Goal: Task Accomplishment & Management: Use online tool/utility

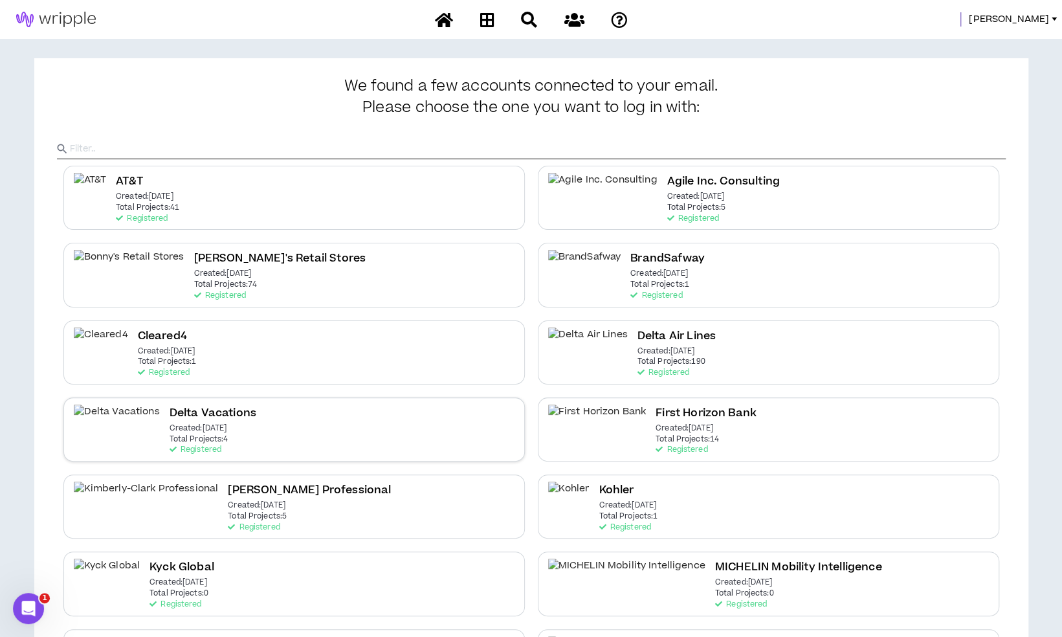
click at [399, 432] on div "Delta Vacations Created: [DATE] Total Projects: 4 Registered" at bounding box center [294, 429] width 462 height 64
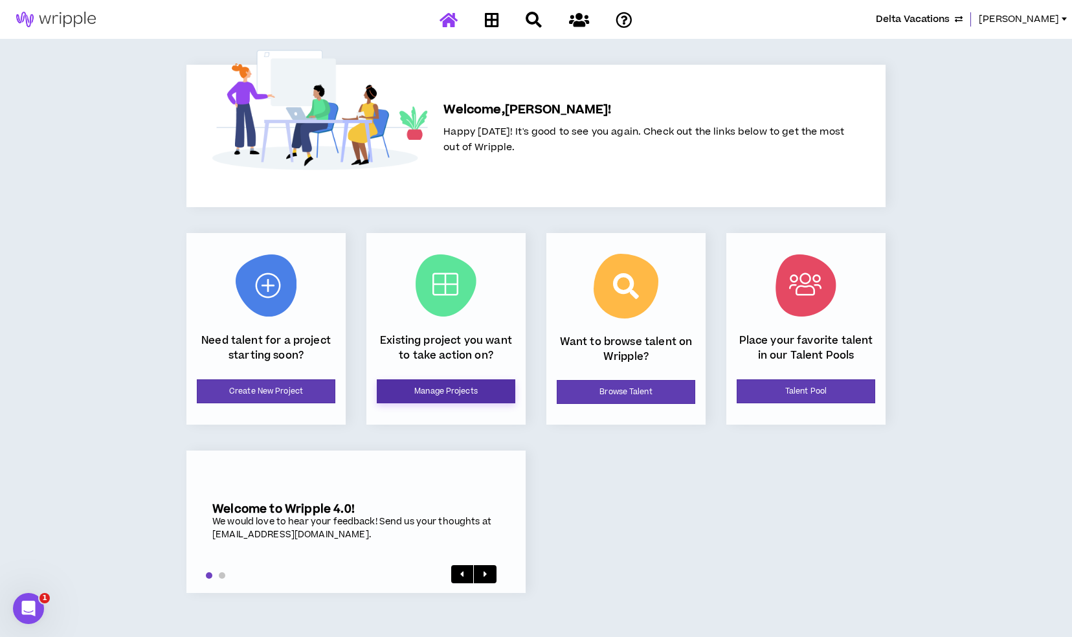
click at [436, 397] on link "Manage Projects" at bounding box center [446, 391] width 139 height 24
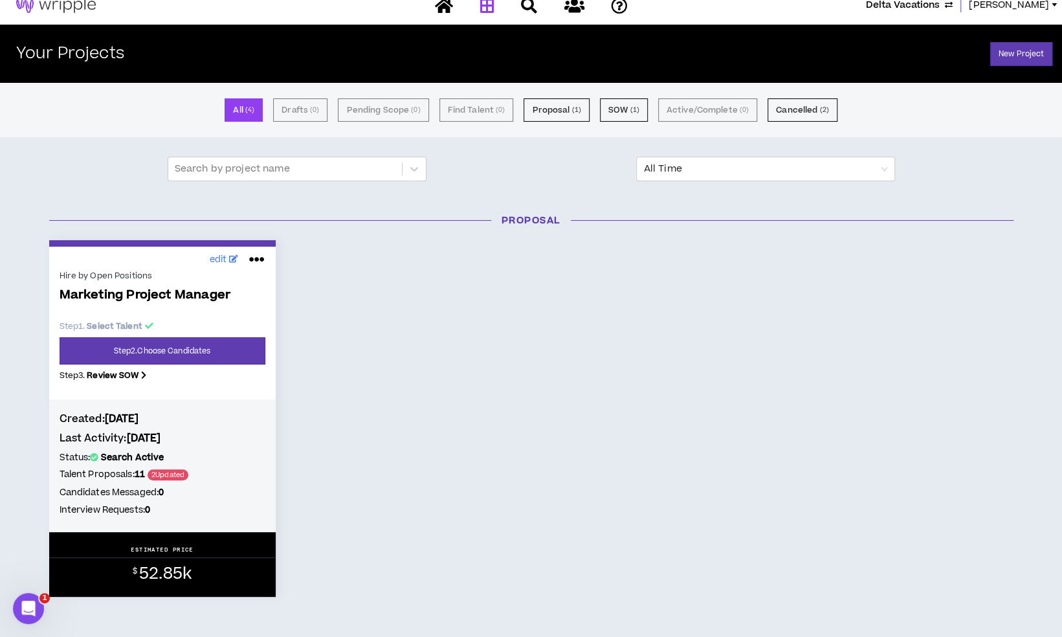
scroll to position [13, 0]
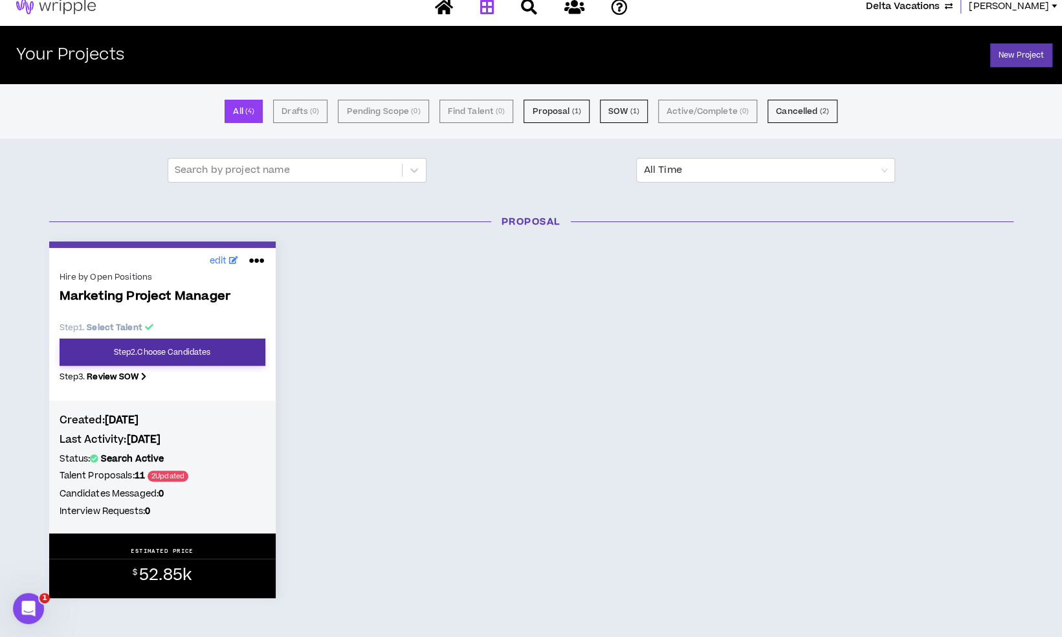
click at [227, 364] on link "Step 2 . Choose Candidates" at bounding box center [163, 352] width 206 height 27
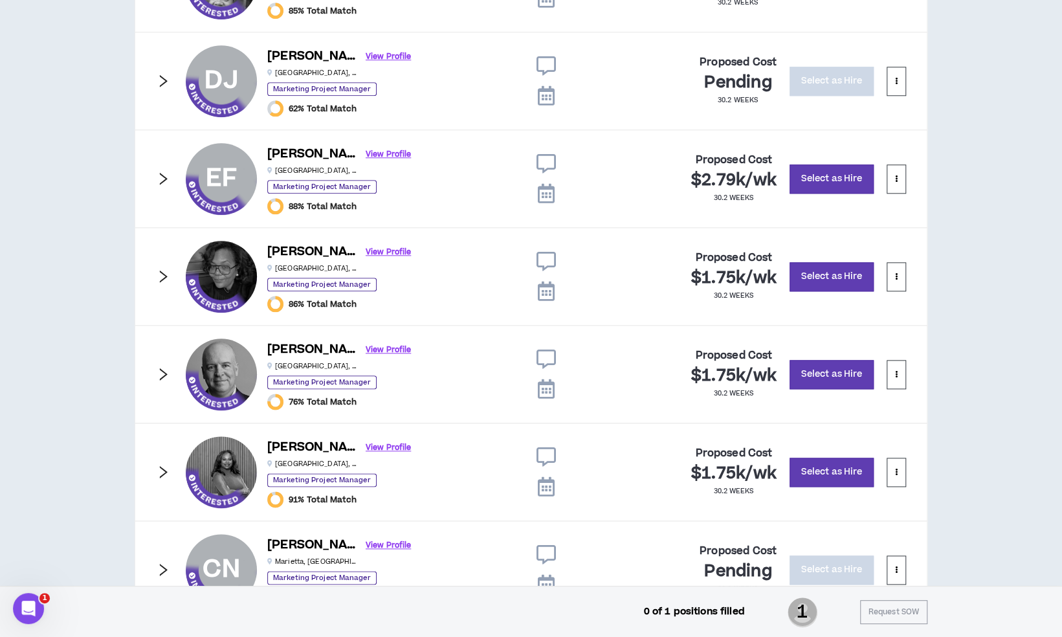
scroll to position [819, 0]
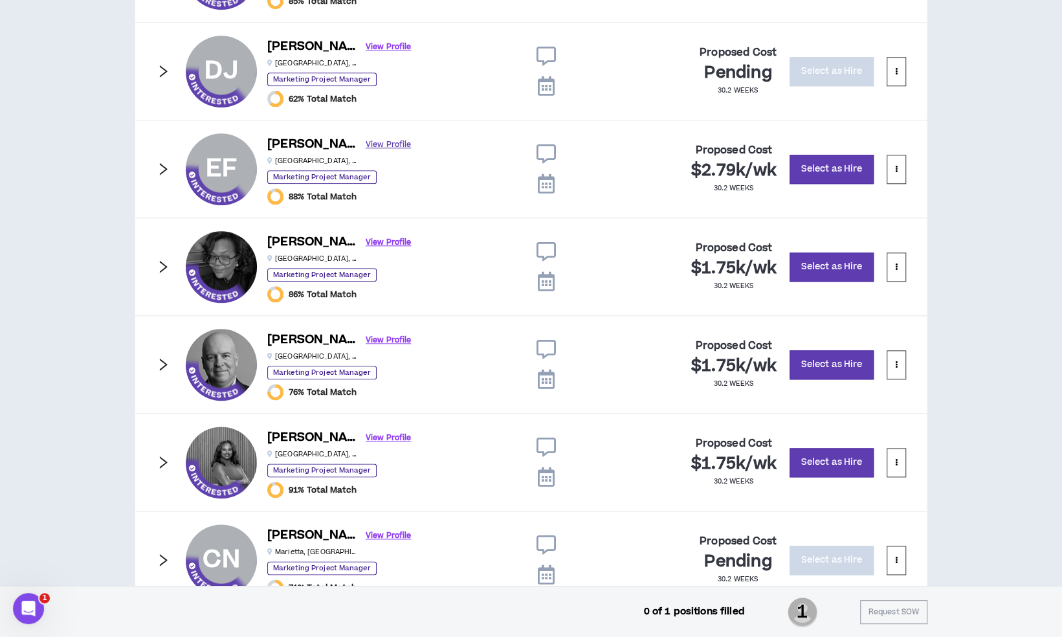
click at [366, 142] on link "View Profile" at bounding box center [388, 144] width 45 height 23
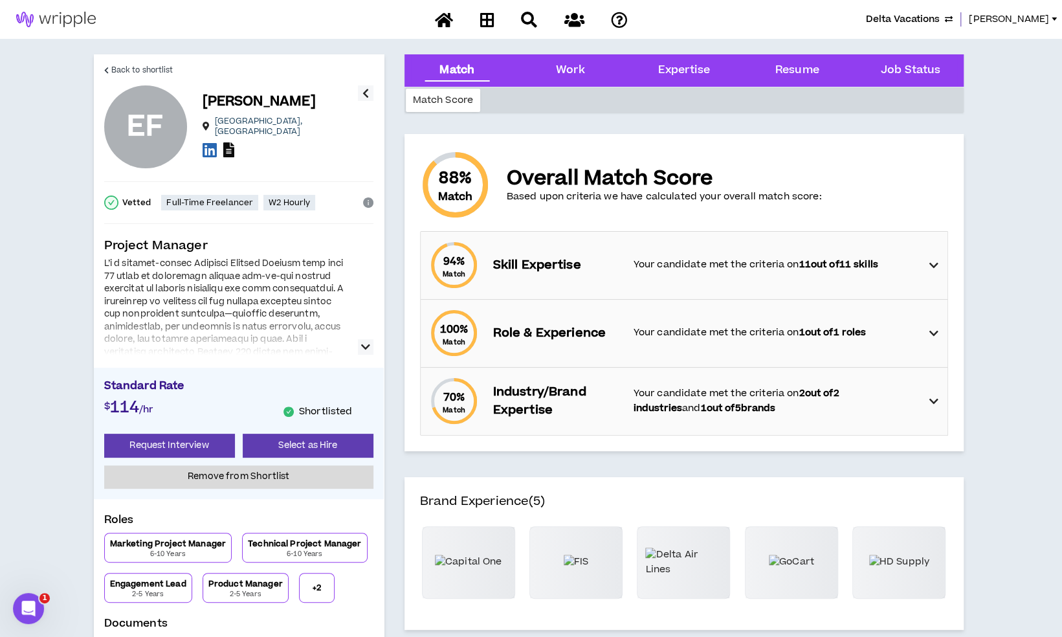
click at [232, 144] on icon at bounding box center [228, 149] width 11 height 15
click at [144, 74] on span "Back to shortlist" at bounding box center [142, 70] width 62 height 12
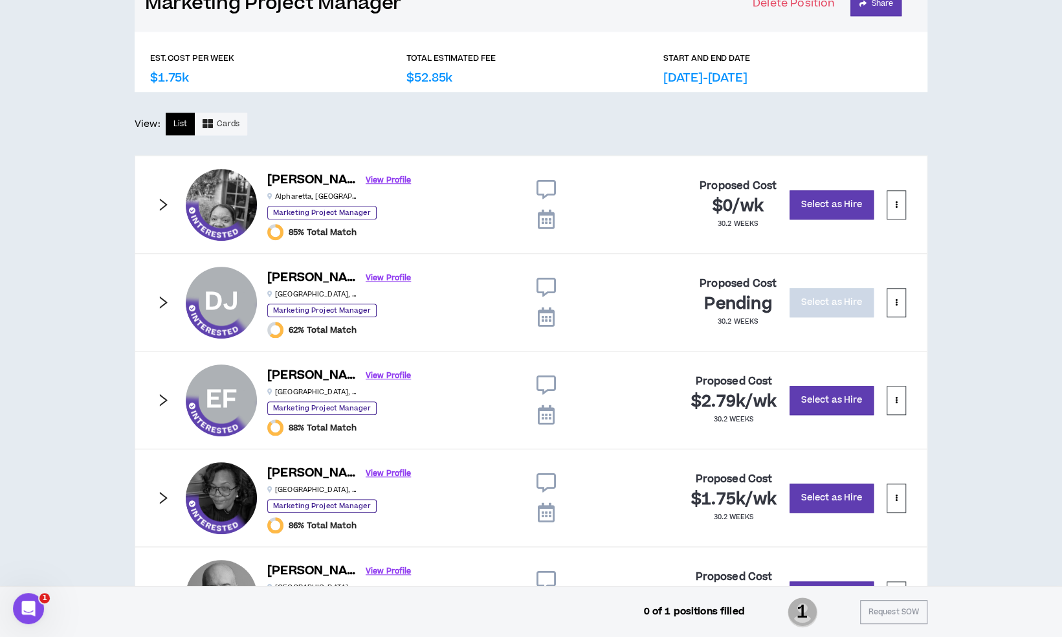
scroll to position [589, 0]
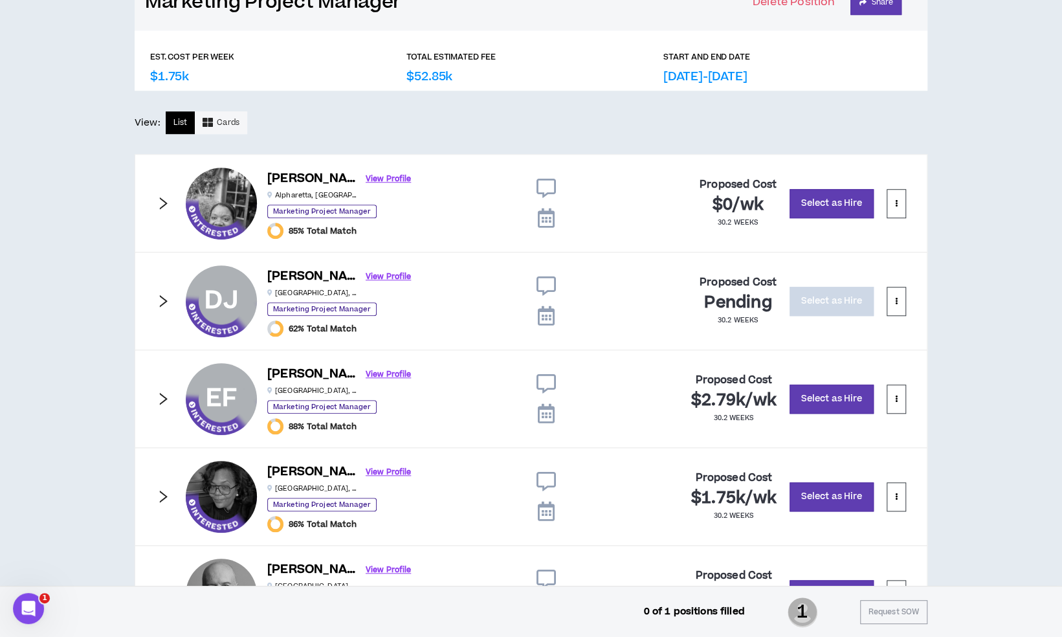
click at [162, 395] on icon "right" at bounding box center [163, 399] width 14 height 14
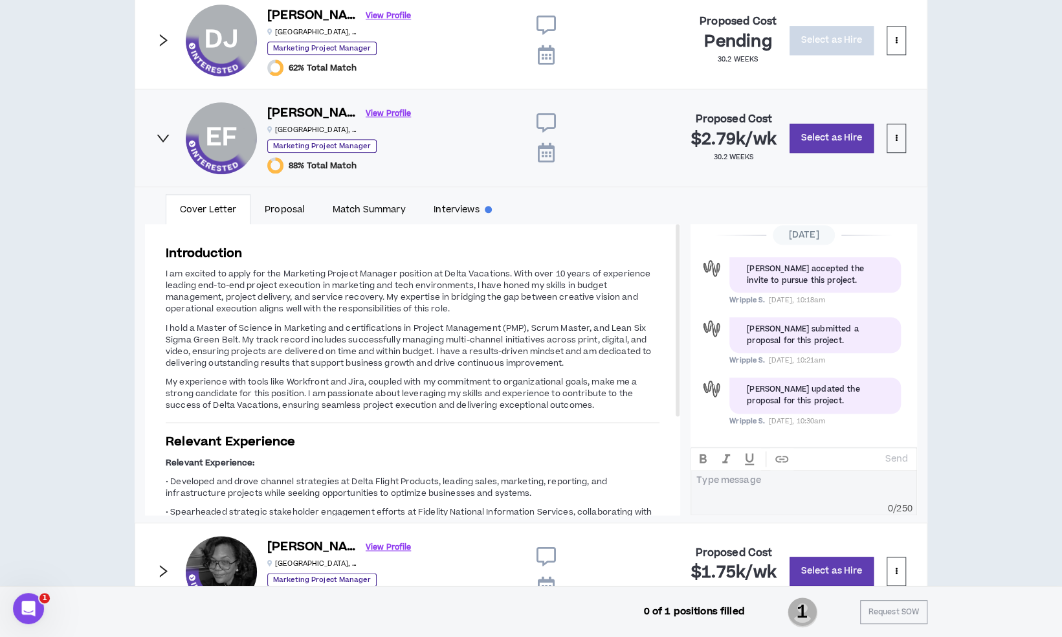
scroll to position [852, 0]
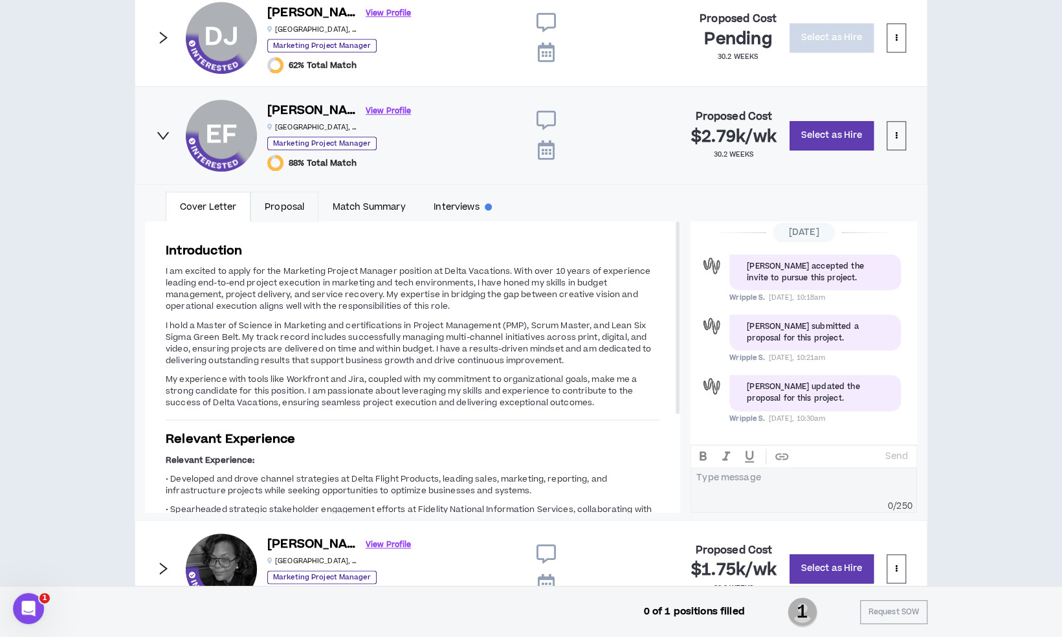
click at [296, 205] on link "Proposal" at bounding box center [284, 207] width 68 height 30
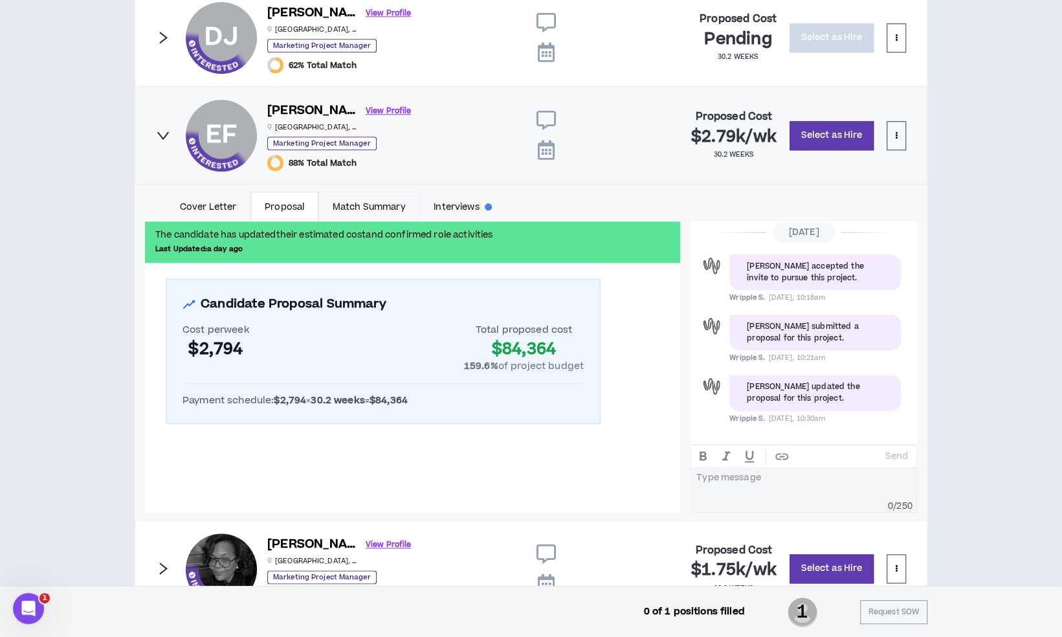
click at [374, 208] on link "Match Summary" at bounding box center [368, 207] width 101 height 30
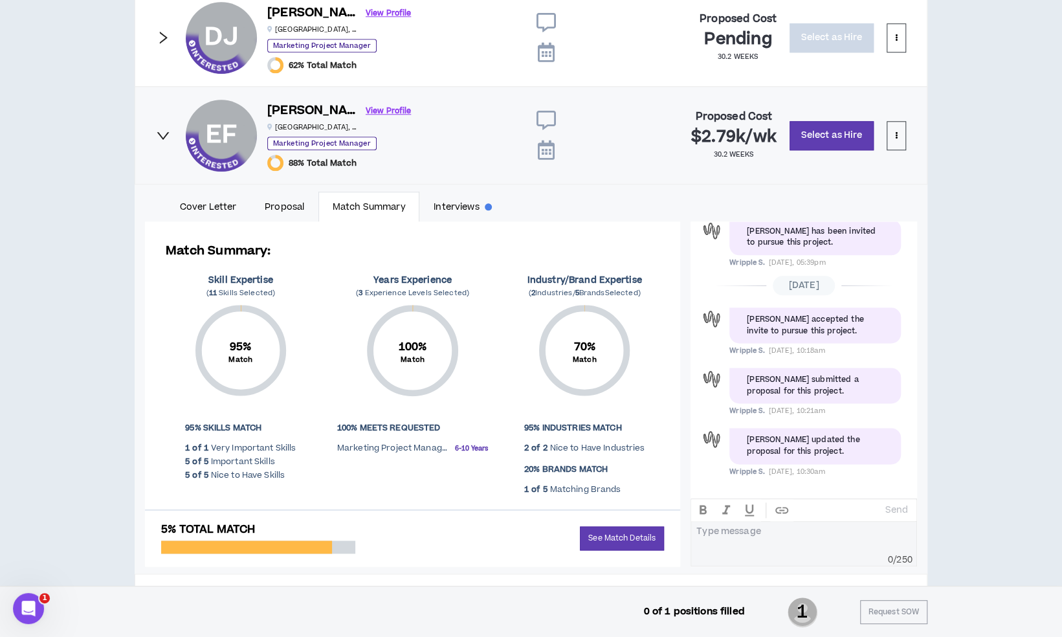
scroll to position [64, 0]
click at [460, 207] on link "Interviews" at bounding box center [462, 207] width 86 height 30
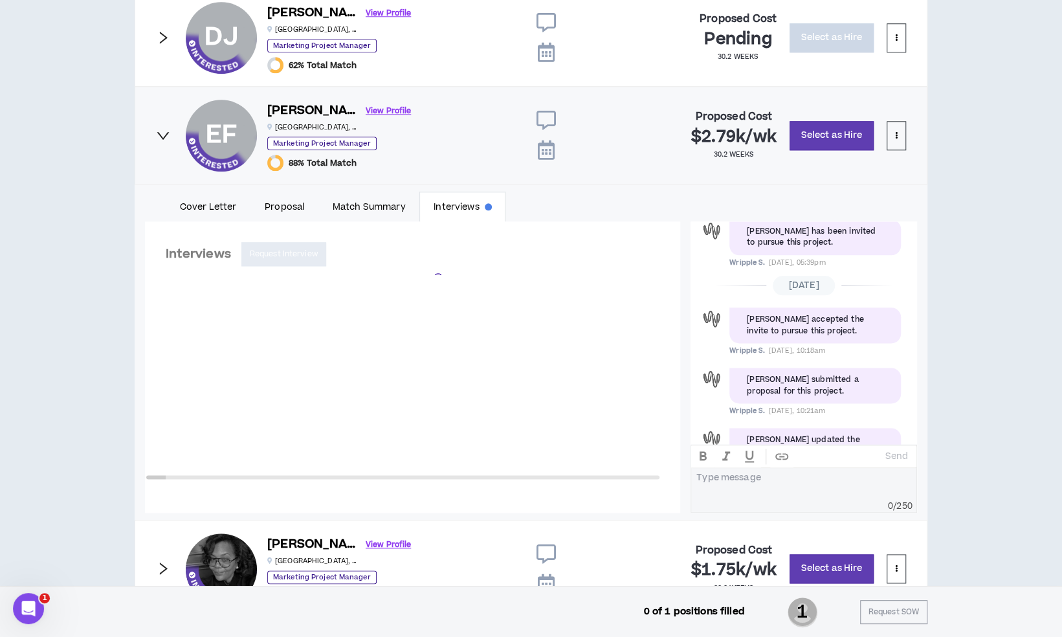
scroll to position [117, 0]
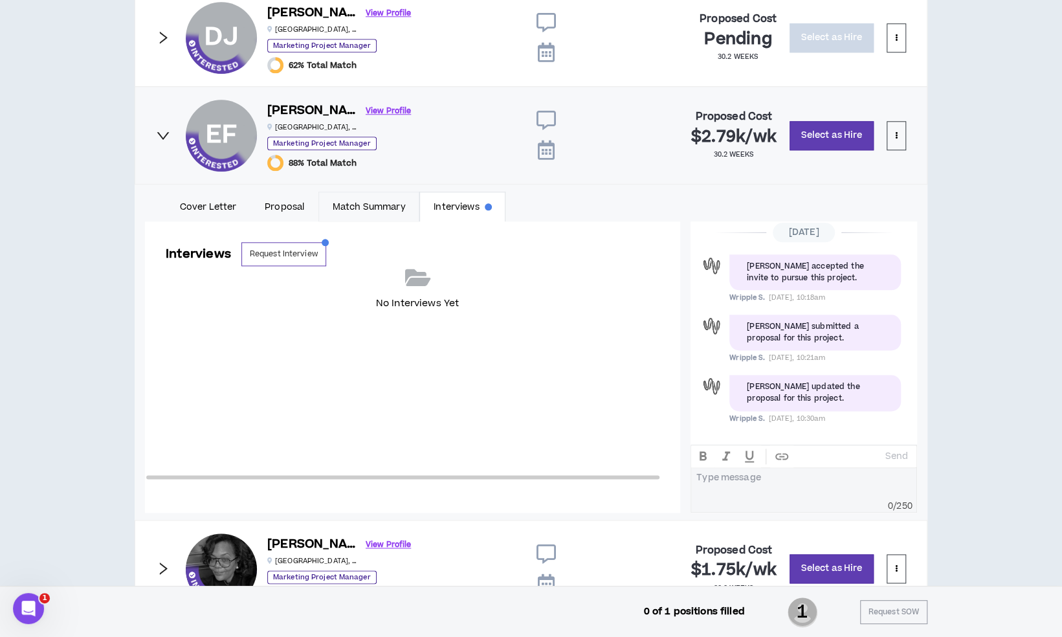
click at [392, 206] on link "Match Summary" at bounding box center [368, 207] width 101 height 30
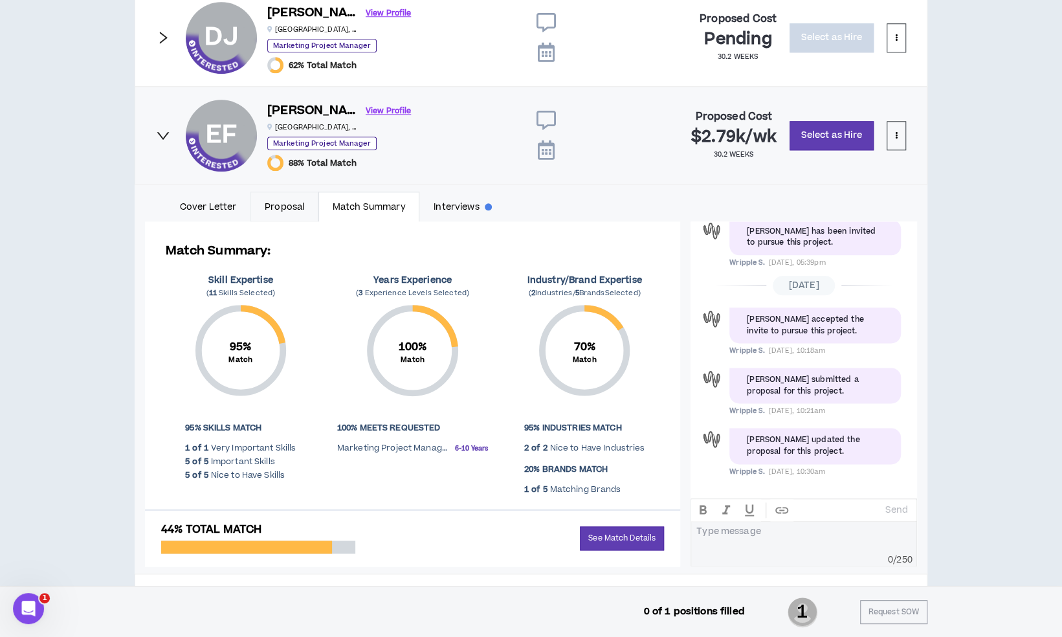
click at [299, 206] on link "Proposal" at bounding box center [284, 207] width 68 height 30
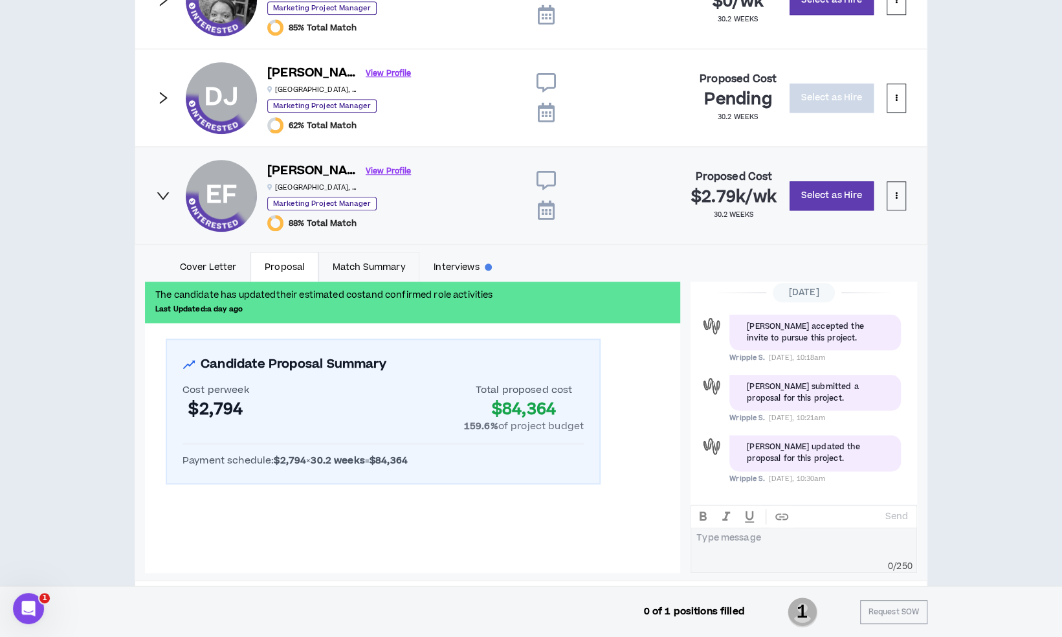
scroll to position [780, 0]
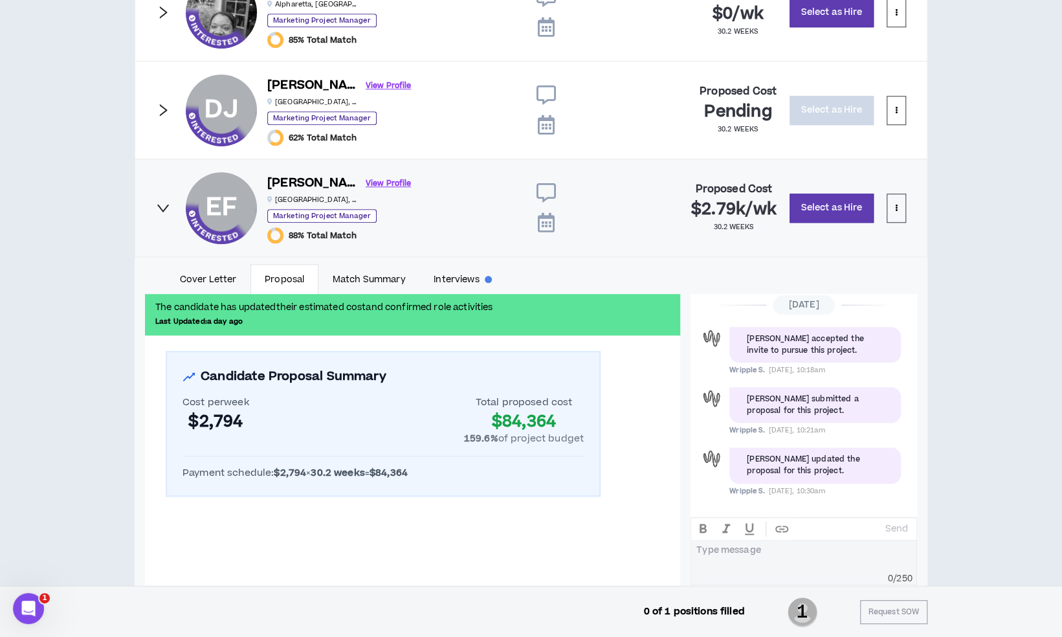
click at [296, 183] on h6 "[PERSON_NAME]" at bounding box center [312, 183] width 91 height 19
click at [366, 183] on link "View Profile" at bounding box center [388, 183] width 45 height 23
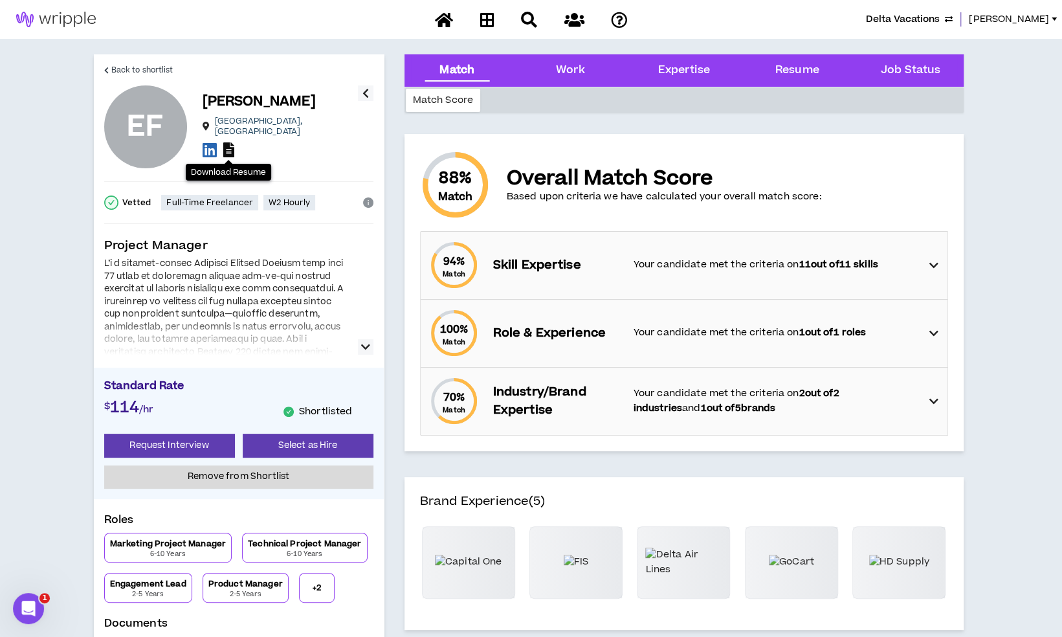
click at [232, 142] on icon at bounding box center [228, 149] width 11 height 15
click at [1016, 25] on span "[PERSON_NAME]" at bounding box center [1009, 19] width 80 height 14
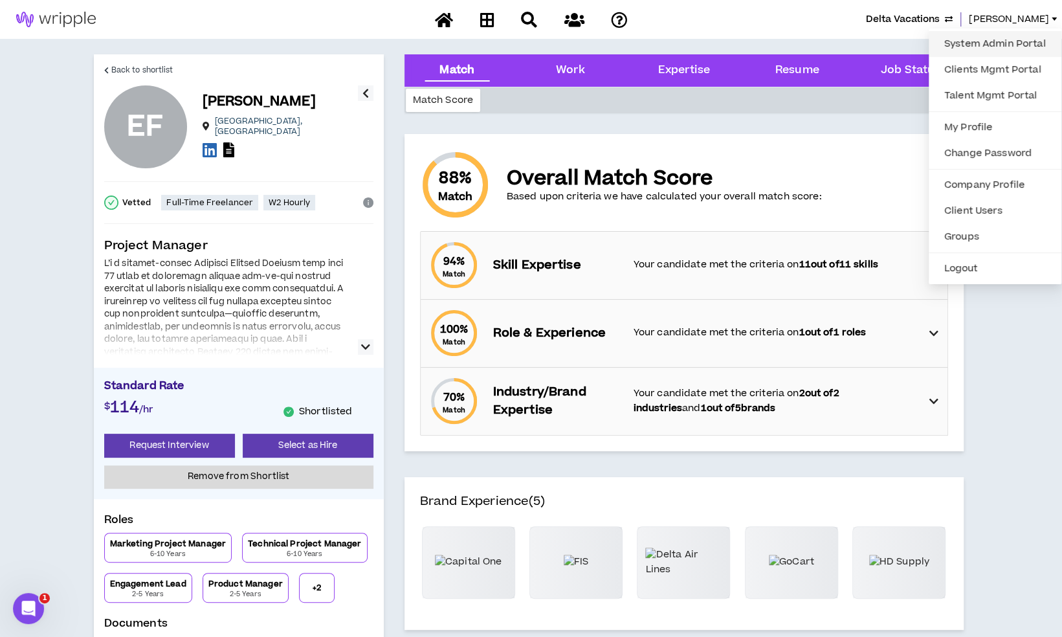
click at [970, 44] on link "System Admin Portal" at bounding box center [995, 43] width 117 height 19
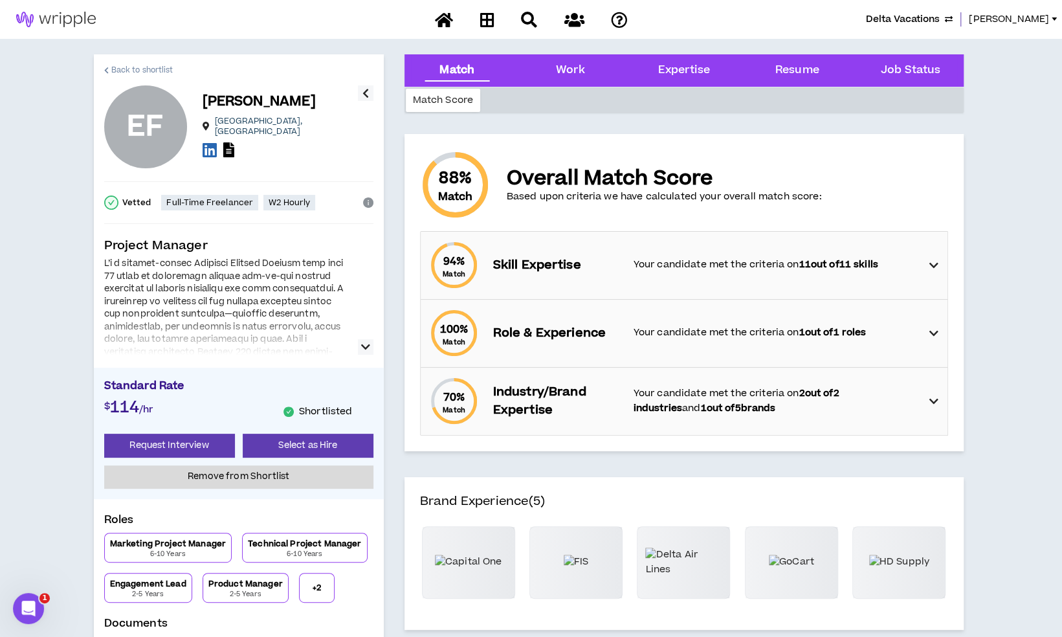
click at [109, 60] on link "Back to shortlist" at bounding box center [138, 69] width 69 height 31
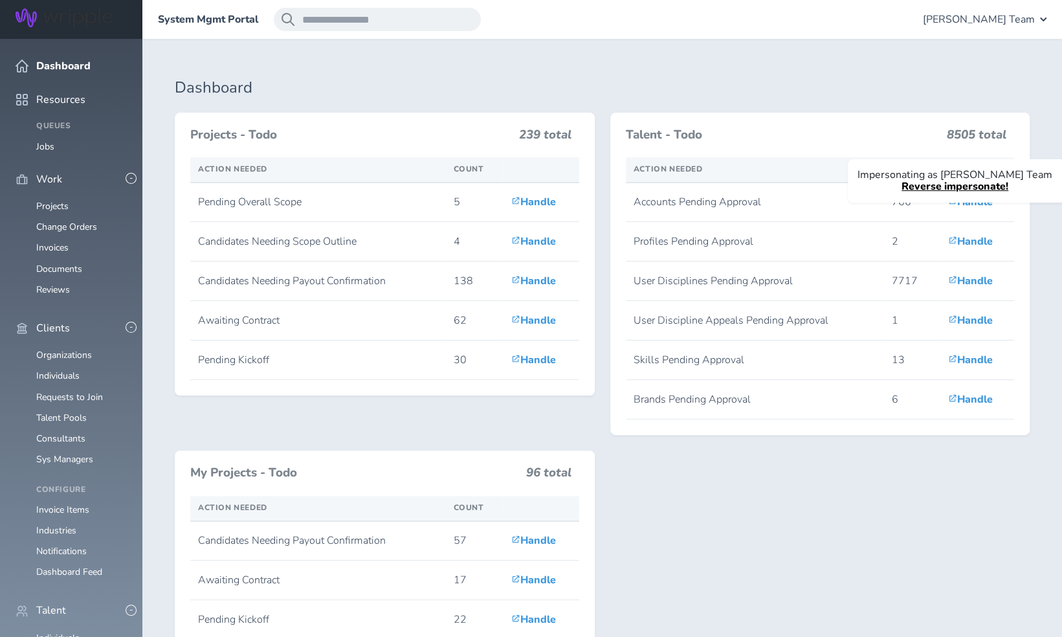
scroll to position [170, 0]
click at [56, 632] on link "Individuals" at bounding box center [57, 638] width 43 height 12
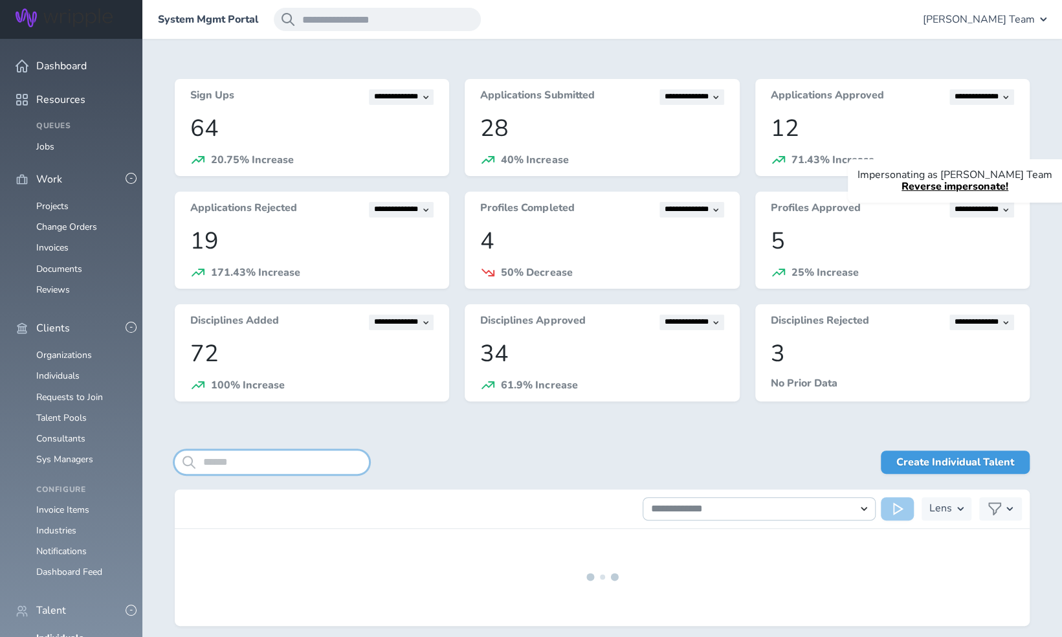
click at [276, 464] on input "search" at bounding box center [272, 462] width 194 height 23
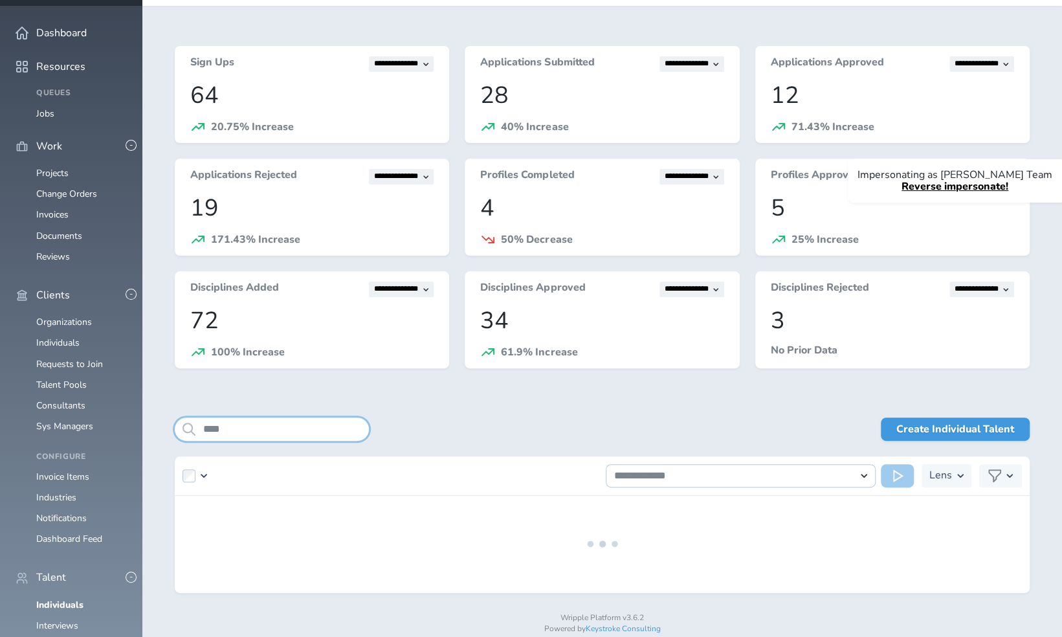
scroll to position [53, 0]
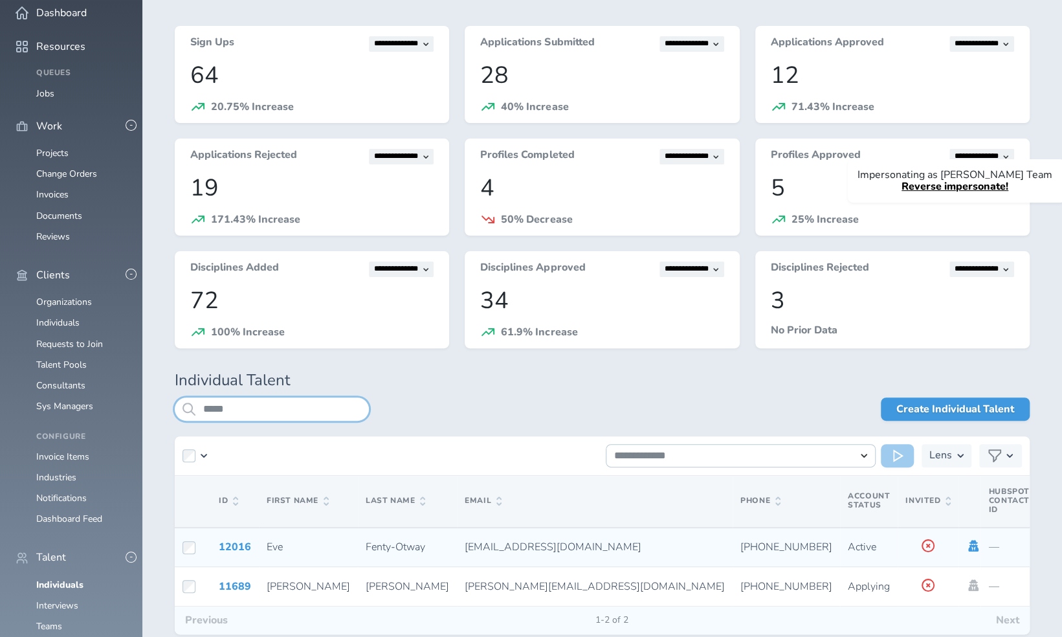
type input "*****"
click at [969, 546] on icon at bounding box center [974, 546] width 10 height 12
